Goal: Task Accomplishment & Management: Manage account settings

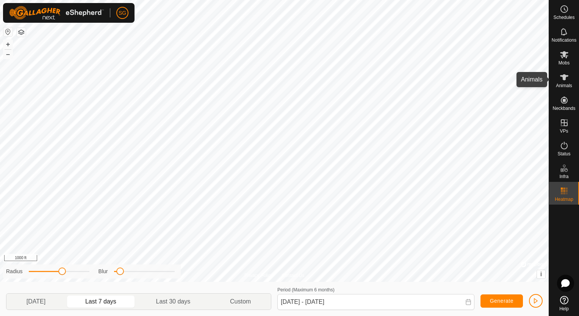
click at [563, 77] on icon at bounding box center [564, 77] width 8 height 6
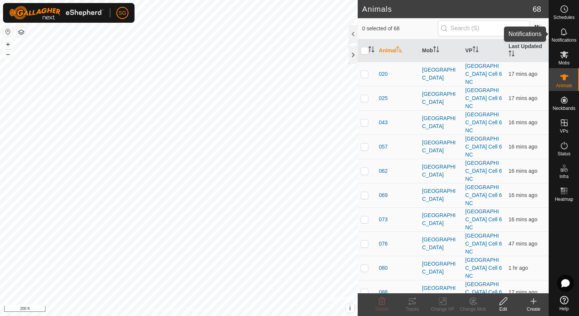
click at [560, 33] on icon at bounding box center [564, 31] width 9 height 9
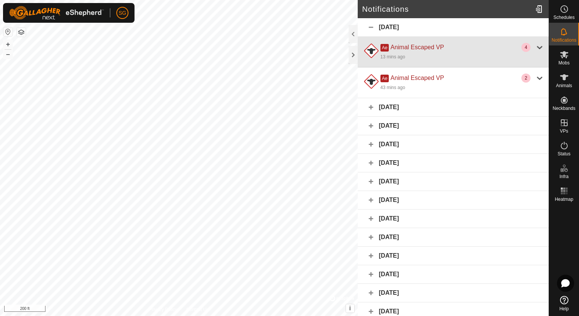
click at [535, 48] on div at bounding box center [539, 47] width 9 height 9
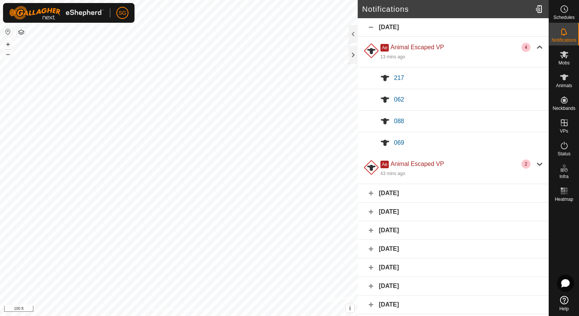
click at [392, 142] on div at bounding box center [385, 143] width 18 height 18
click at [399, 118] on span "088" at bounding box center [399, 121] width 10 height 6
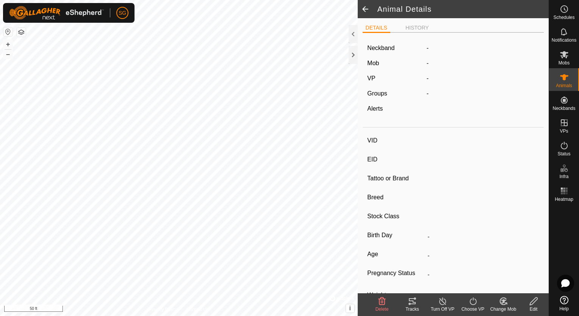
type input "088"
type input "-"
type input "088"
type input "Angus"
type input "Cow"
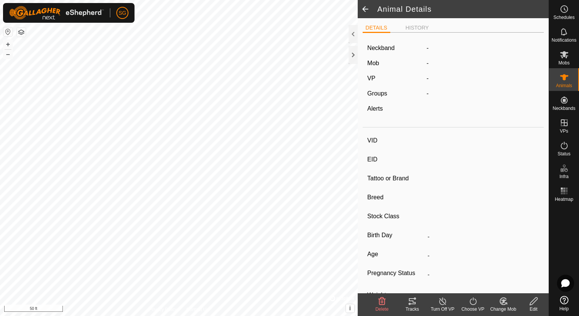
type input "Pregnant"
type input "0 kg"
type input "-"
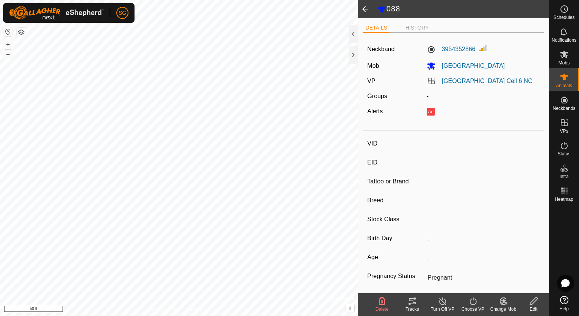
type input "244"
type input "-"
type input "244"
type input "Angus"
type input "Cow"
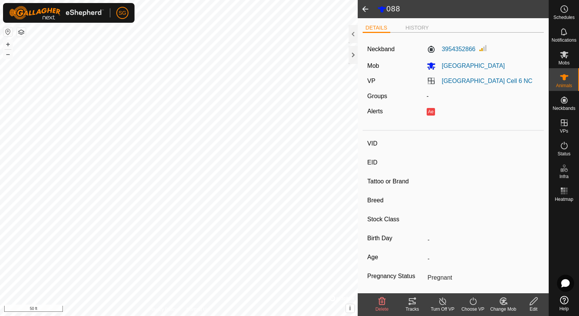
type input "0 kg"
type input "-"
type input "069"
type input "-"
type input "069"
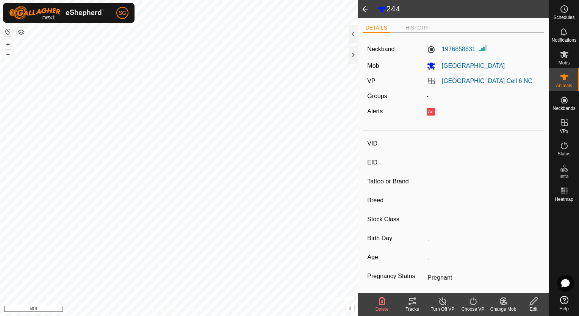
type input "Angus"
type input "Cow"
type input "0 kg"
type input "-"
type input "217"
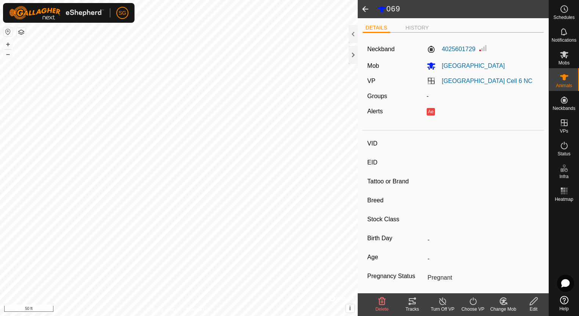
type input "-"
type input "217"
type input "Angus"
type input "Cow"
type input "0 kg"
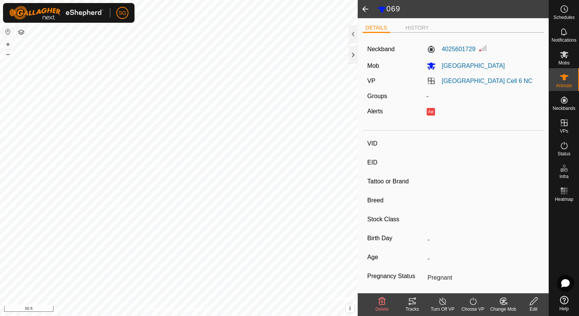
type input "-"
type input "062"
type input "-"
type input "062"
type input "Angus"
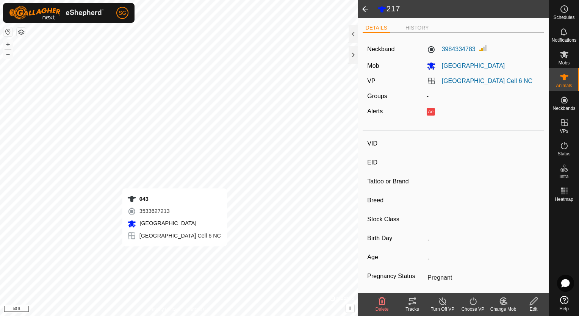
type input "Cow"
type input "0 kg"
type input "-"
type input "043"
type input "-"
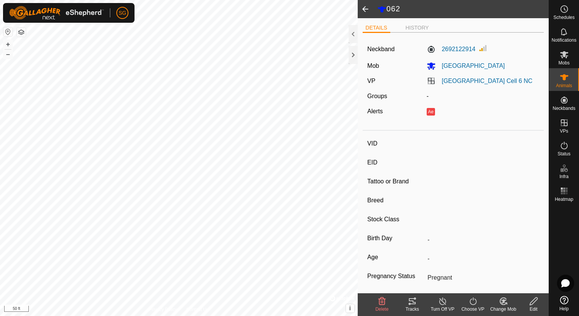
type input "043"
type input "Angus"
type input "Cow"
type input "0 kg"
type input "-"
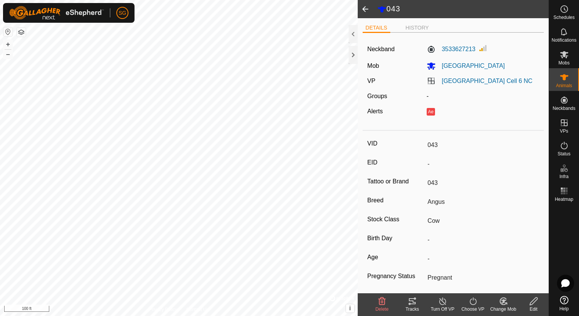
click at [363, 191] on div "043 DETAILS HISTORY Neckband 3533627213 Mob [GEOGRAPHIC_DATA] VP [GEOGRAPHIC_DA…" at bounding box center [274, 158] width 549 height 316
click at [365, 180] on div "043 DETAILS HISTORY Neckband 3533627213 Mob [GEOGRAPHIC_DATA] VP [GEOGRAPHIC_DA…" at bounding box center [274, 158] width 549 height 316
type input "043"
